Goal: Information Seeking & Learning: Learn about a topic

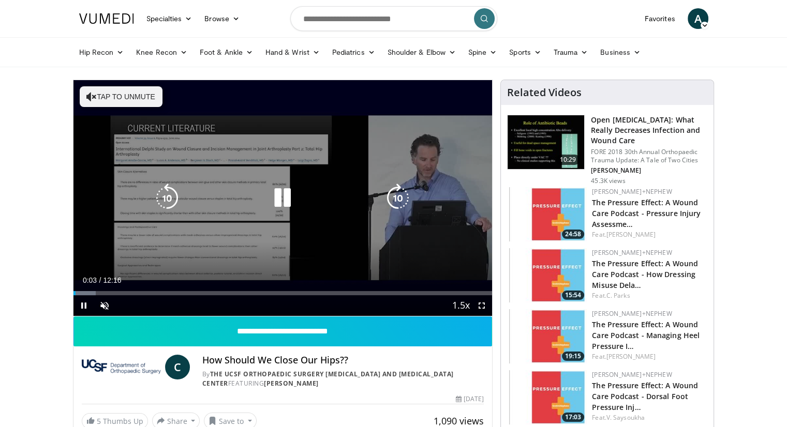
click at [280, 238] on div "10 seconds Tap to unmute" at bounding box center [282, 198] width 419 height 236
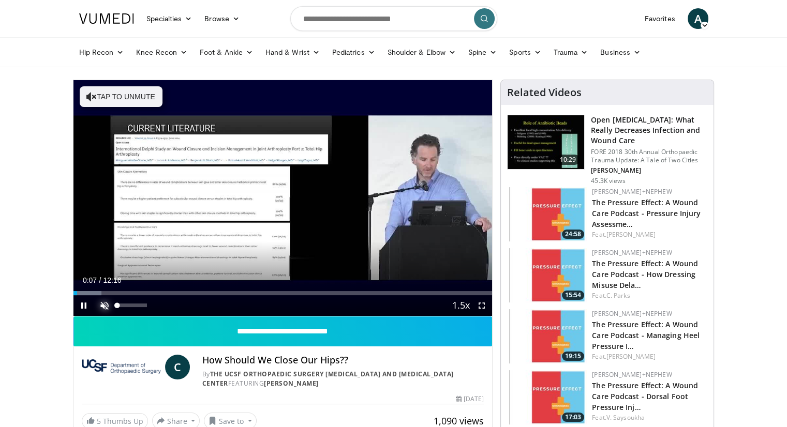
click at [104, 301] on span "Video Player" at bounding box center [104, 305] width 21 height 21
drag, startPoint x: 147, startPoint y: 305, endPoint x: 160, endPoint y: 304, distance: 13.5
click at [160, 304] on div "Mute 100%" at bounding box center [130, 305] width 72 height 21
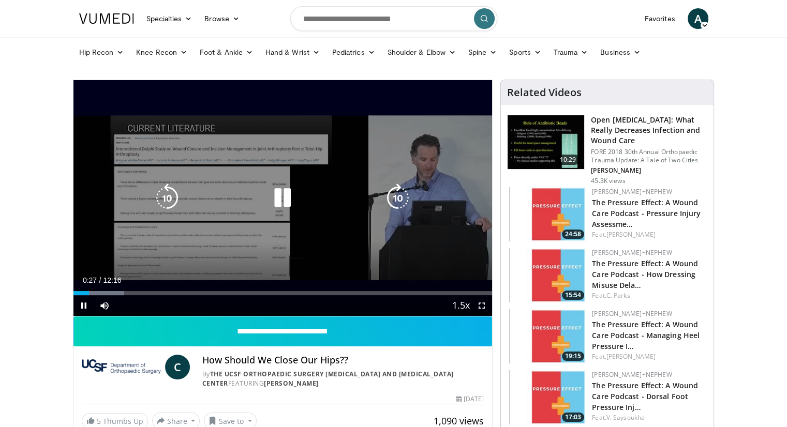
click at [395, 187] on icon "Video Player" at bounding box center [397, 198] width 29 height 29
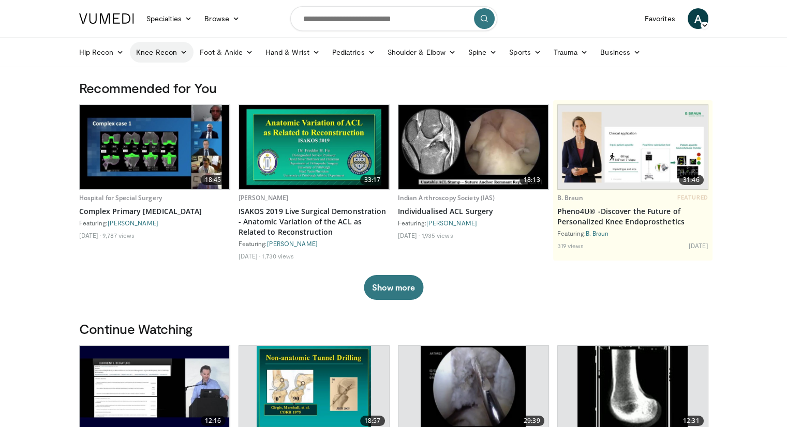
click at [153, 54] on link "Knee Recon" at bounding box center [162, 52] width 64 height 21
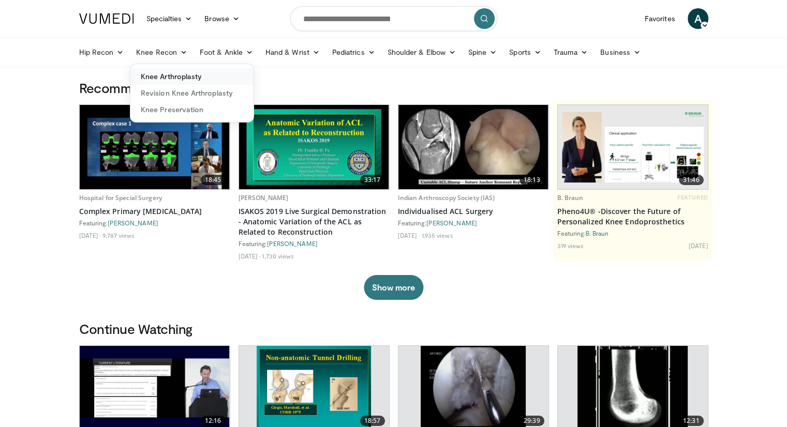
click at [163, 70] on link "Knee Arthroplasty" at bounding box center [191, 76] width 123 height 17
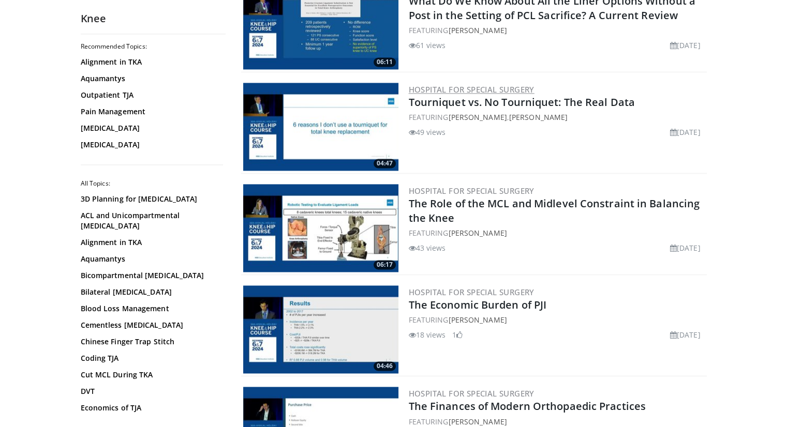
scroll to position [1555, 0]
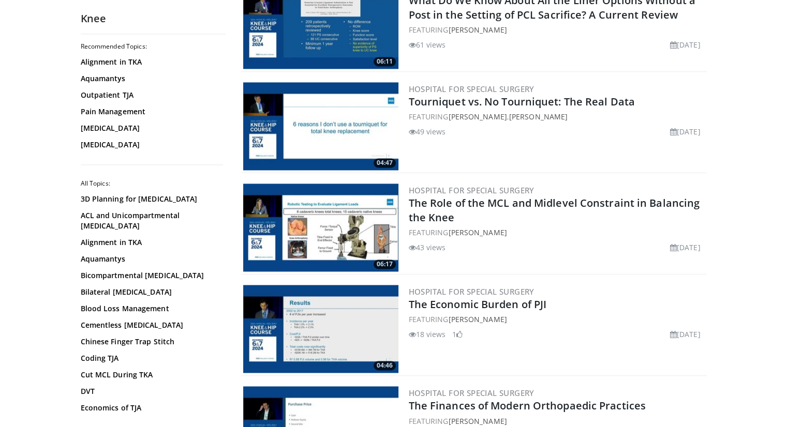
click at [339, 141] on img at bounding box center [320, 126] width 155 height 88
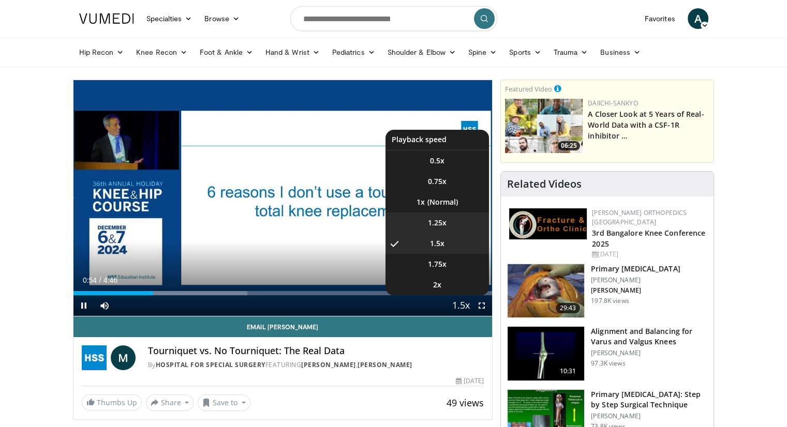
click at [447, 226] on li "1.25x" at bounding box center [436, 223] width 103 height 21
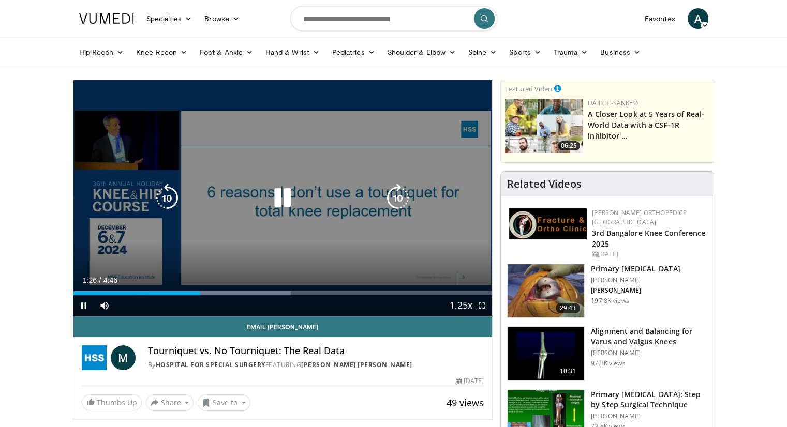
click at [290, 197] on icon "Video Player" at bounding box center [282, 198] width 29 height 29
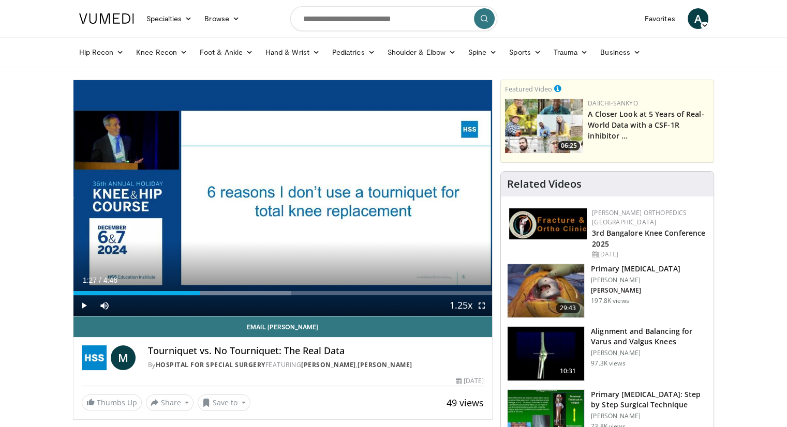
click at [522, 190] on div "Related Videos" at bounding box center [607, 184] width 213 height 25
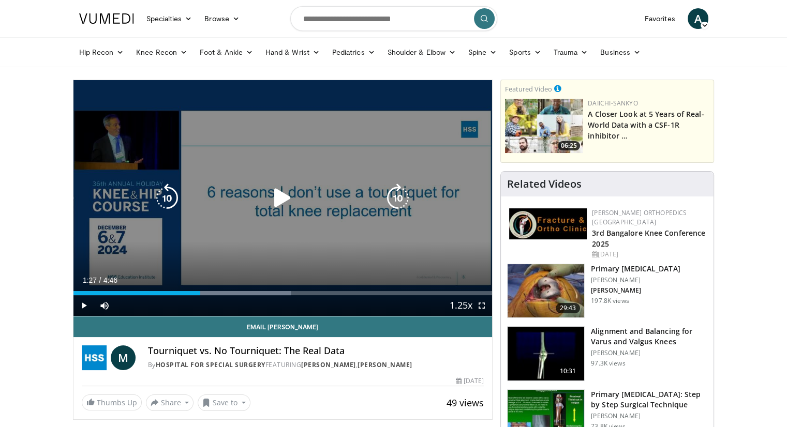
click at [286, 192] on icon "Video Player" at bounding box center [282, 198] width 29 height 29
click at [329, 253] on div "10 seconds Tap to unmute" at bounding box center [282, 198] width 419 height 236
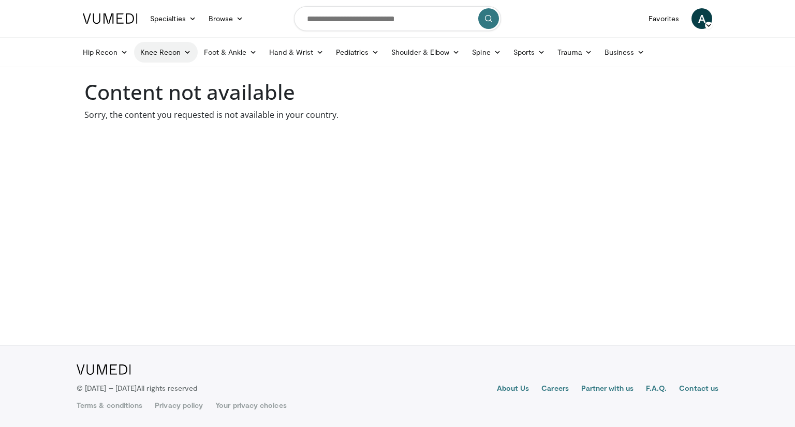
click at [162, 53] on link "Knee Recon" at bounding box center [166, 52] width 64 height 21
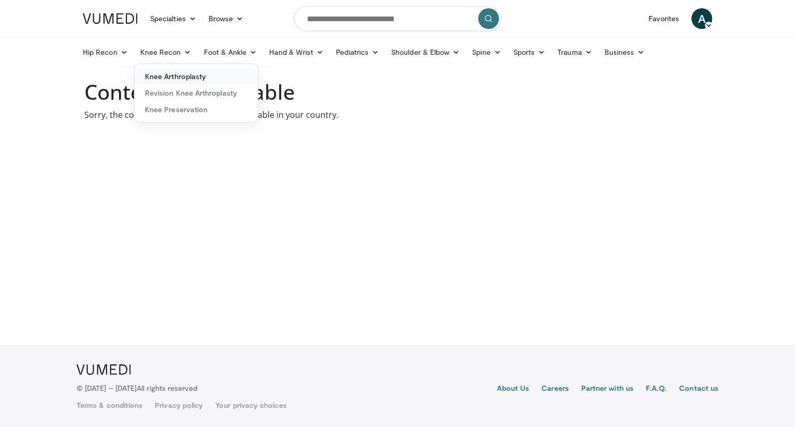
click at [182, 81] on link "Knee Arthroplasty" at bounding box center [195, 76] width 123 height 17
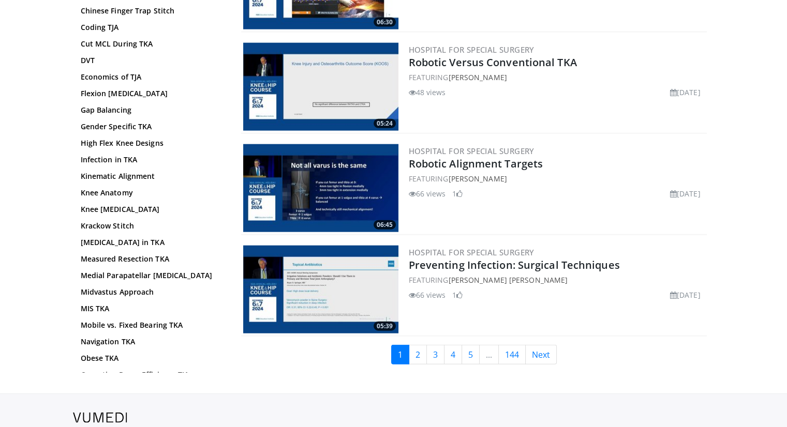
scroll to position [2405, 0]
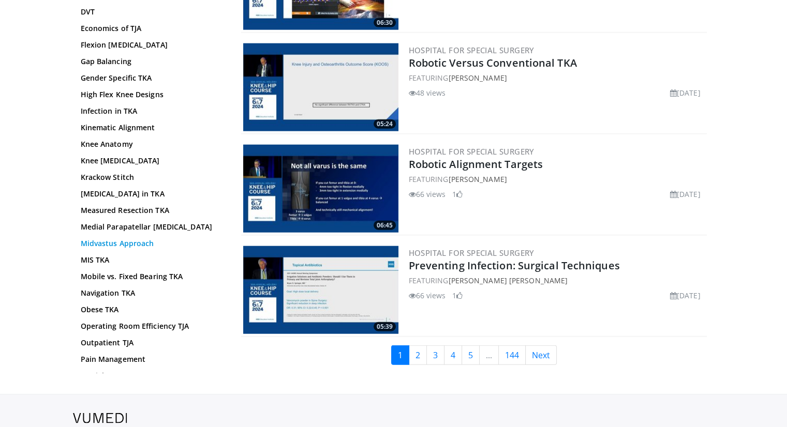
click at [102, 241] on link "Midvastus Approach" at bounding box center [151, 243] width 140 height 10
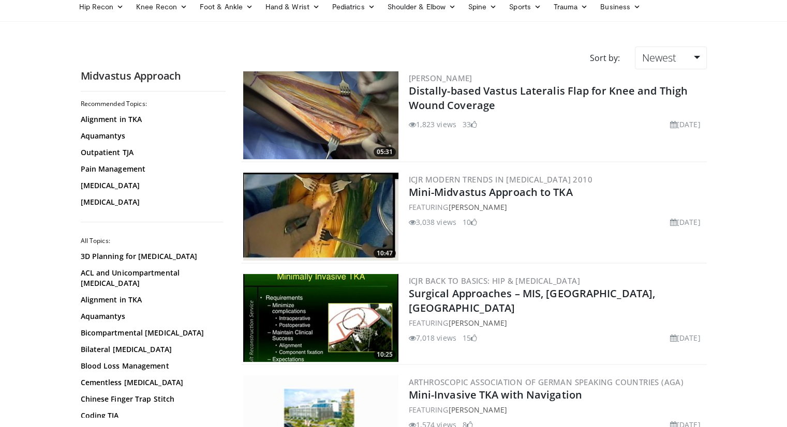
scroll to position [47, 0]
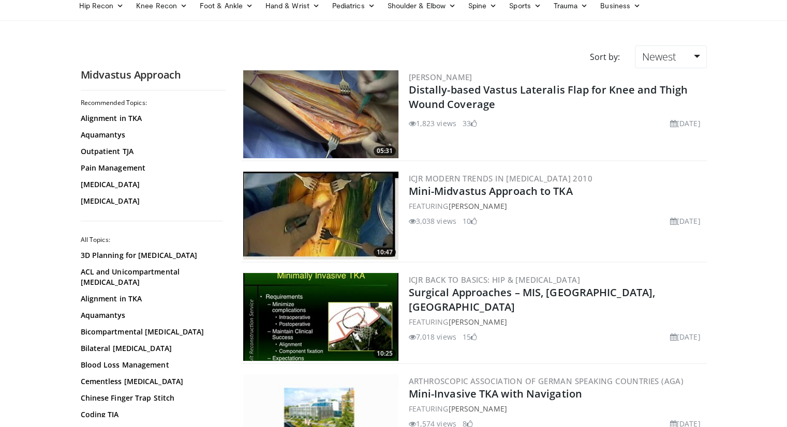
click at [333, 251] on img at bounding box center [320, 216] width 155 height 88
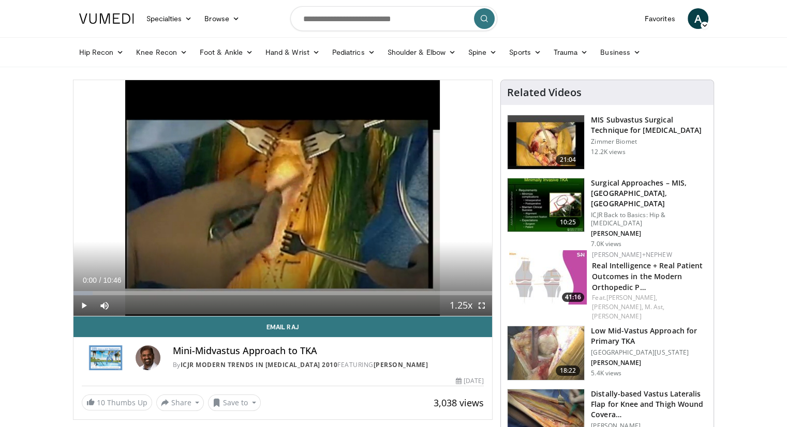
click at [352, 352] on h4 "Mini-Midvastus Approach to TKA" at bounding box center [328, 351] width 311 height 11
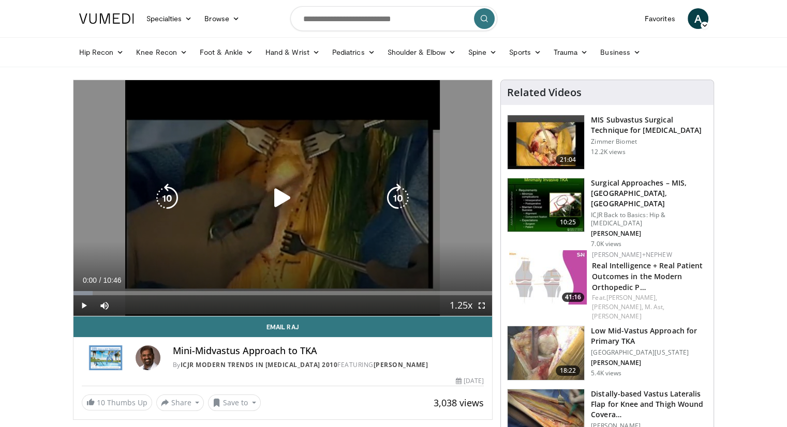
click at [313, 221] on div "10 seconds Tap to unmute" at bounding box center [282, 198] width 419 height 236
click at [287, 203] on icon "Video Player" at bounding box center [282, 198] width 29 height 29
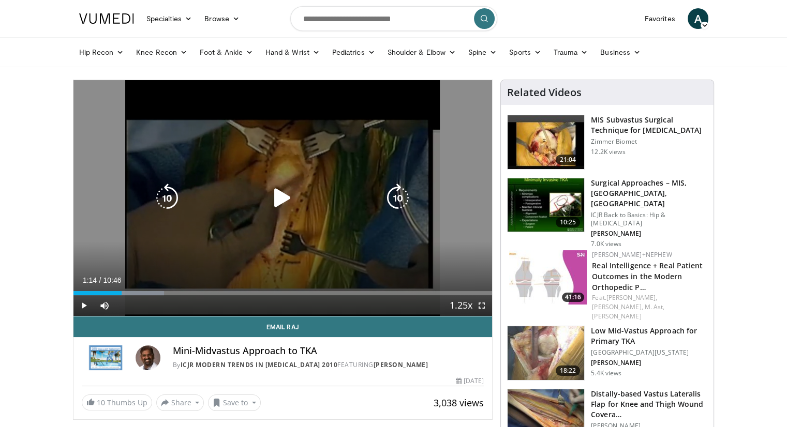
click at [279, 203] on icon "Video Player" at bounding box center [282, 198] width 29 height 29
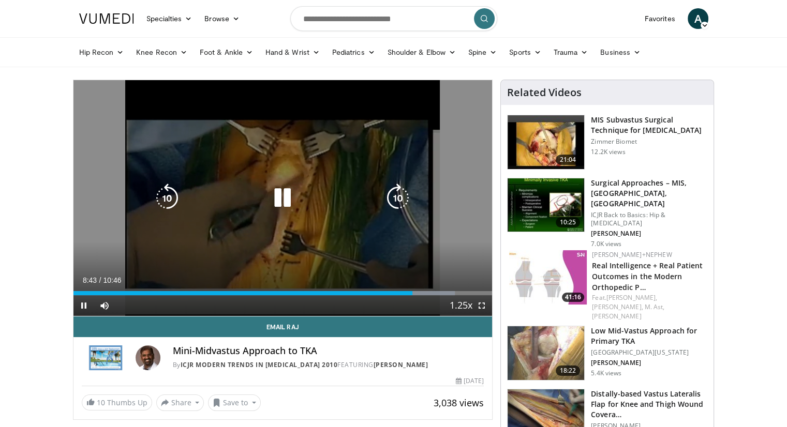
click at [347, 230] on div "10 seconds Tap to unmute" at bounding box center [282, 198] width 419 height 236
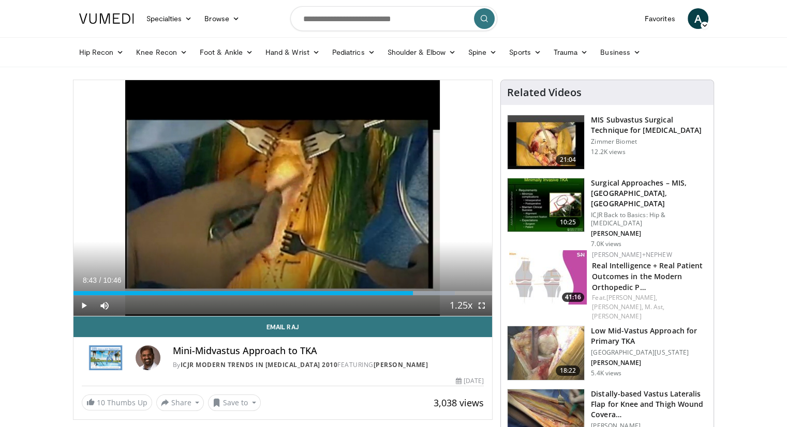
click at [452, 354] on h4 "Mini-Midvastus Approach to TKA" at bounding box center [328, 351] width 311 height 11
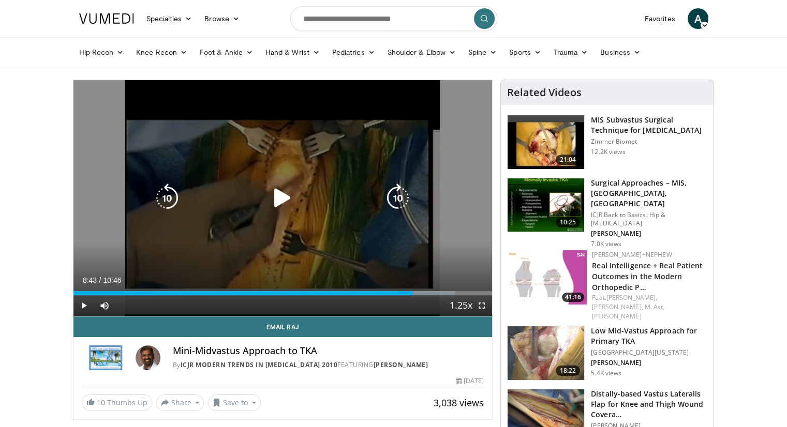
click at [294, 203] on icon "Video Player" at bounding box center [282, 198] width 29 height 29
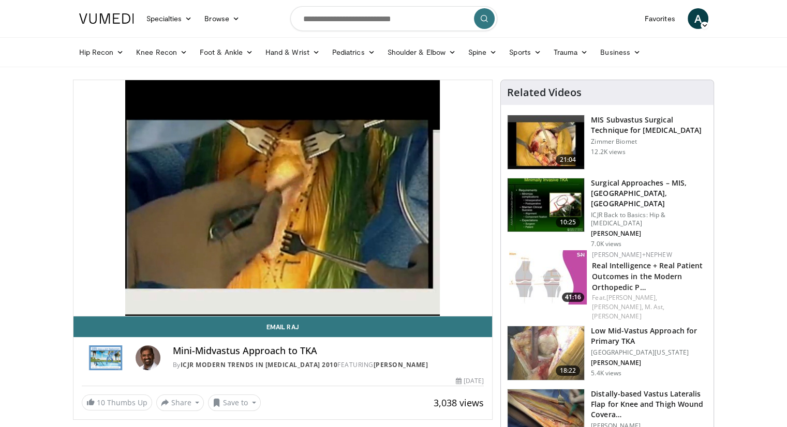
click at [539, 127] on img at bounding box center [545, 142] width 77 height 54
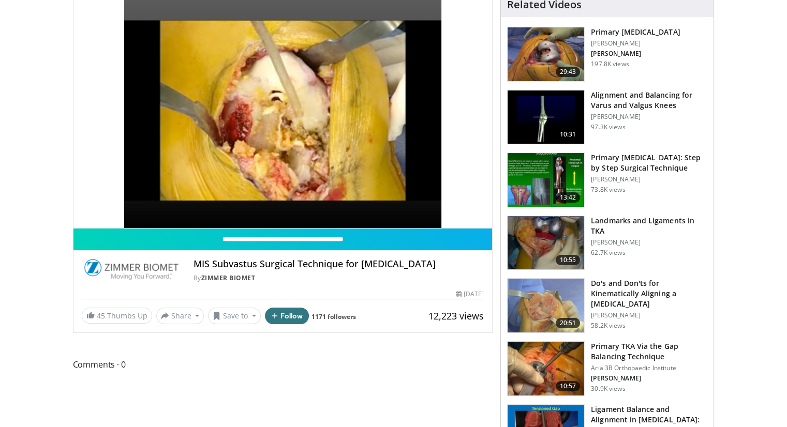
scroll to position [91, 0]
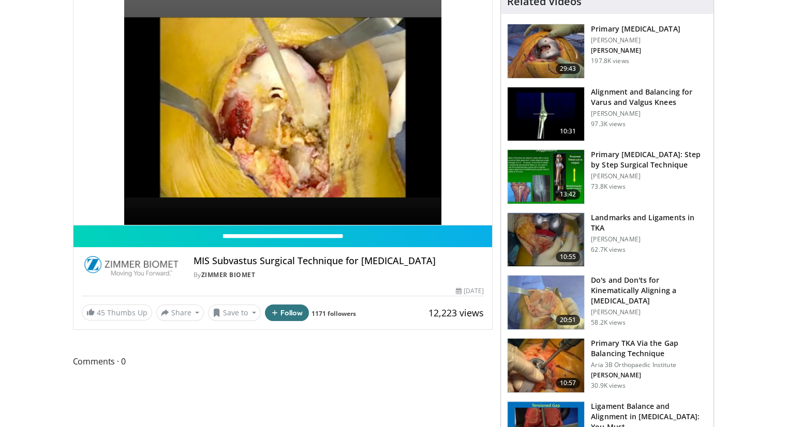
click at [582, 292] on img at bounding box center [545, 303] width 77 height 54
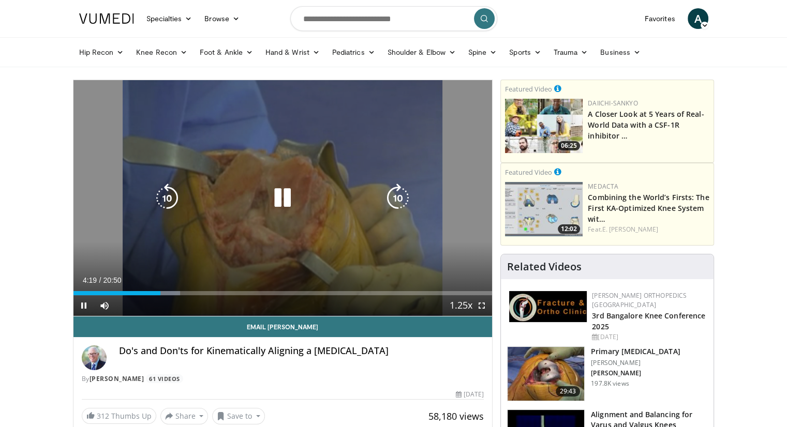
click at [275, 171] on div "90 seconds Tap to unmute" at bounding box center [282, 198] width 419 height 236
